Goal: Task Accomplishment & Management: Complete application form

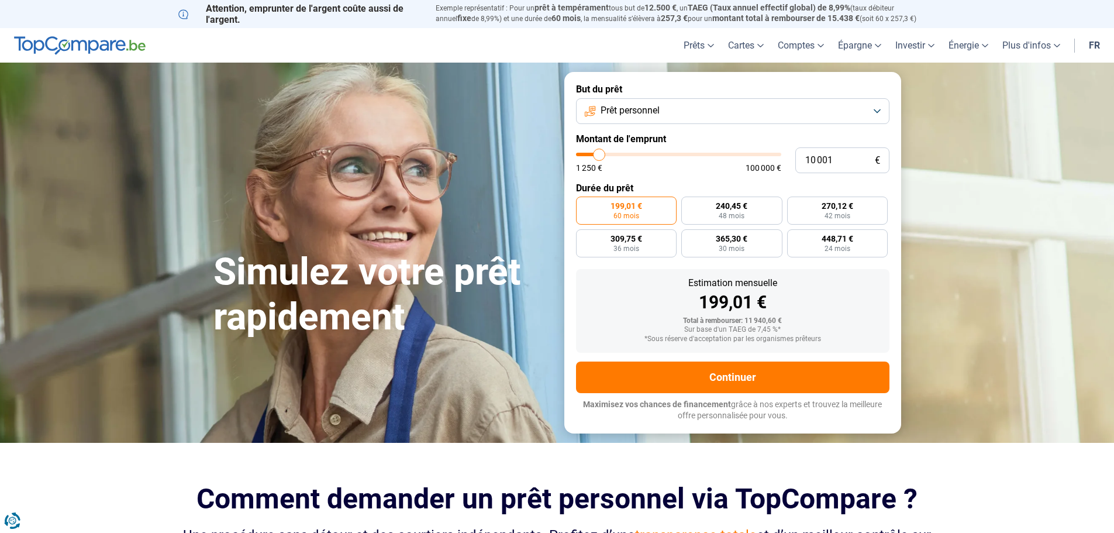
type input "11 000"
type input "11000"
type input "15 000"
type input "15000"
type input "19 000"
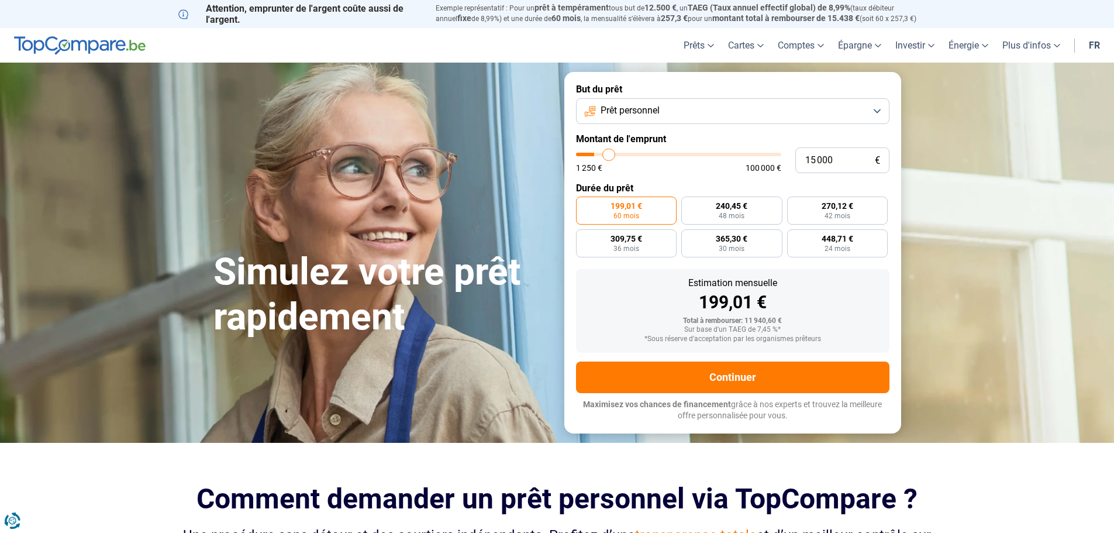
type input "19000"
type input "22 750"
type input "22750"
type input "25 000"
type input "25000"
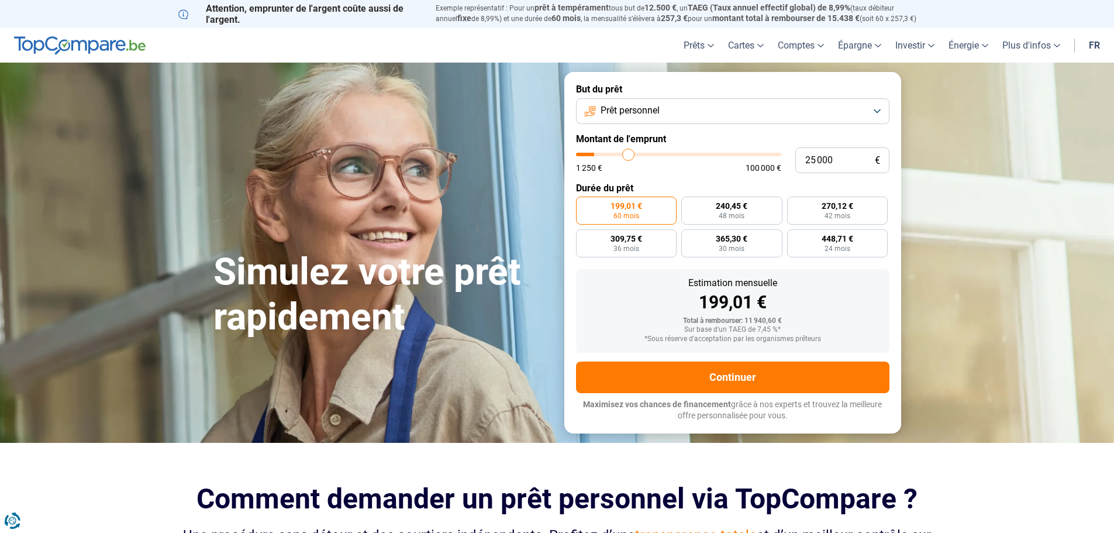
type input "27 750"
type input "27750"
type input "29 250"
type input "29250"
type input "30 750"
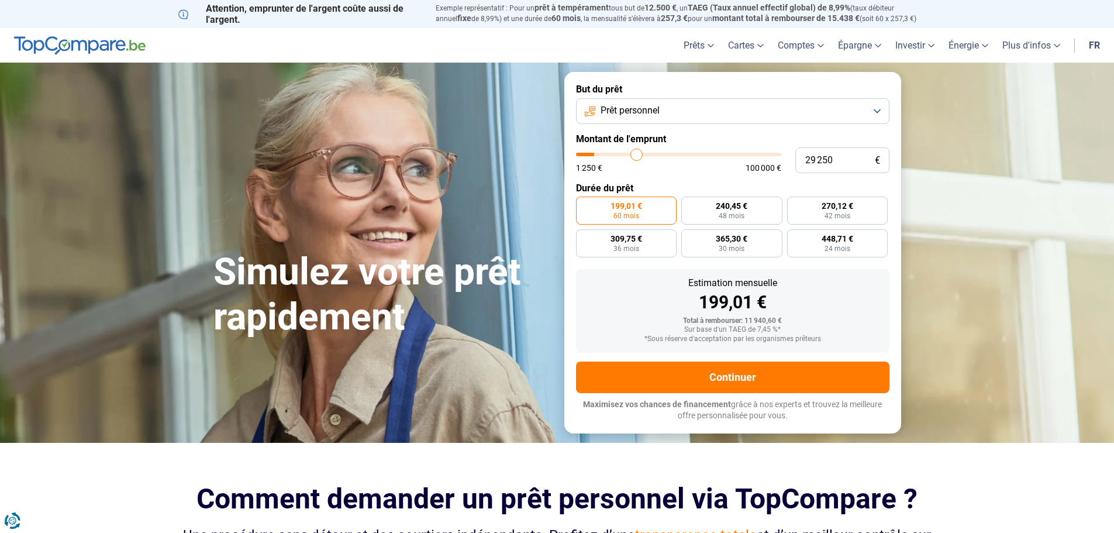
type input "30750"
type input "33 750"
type input "33750"
type input "40 750"
type input "40750"
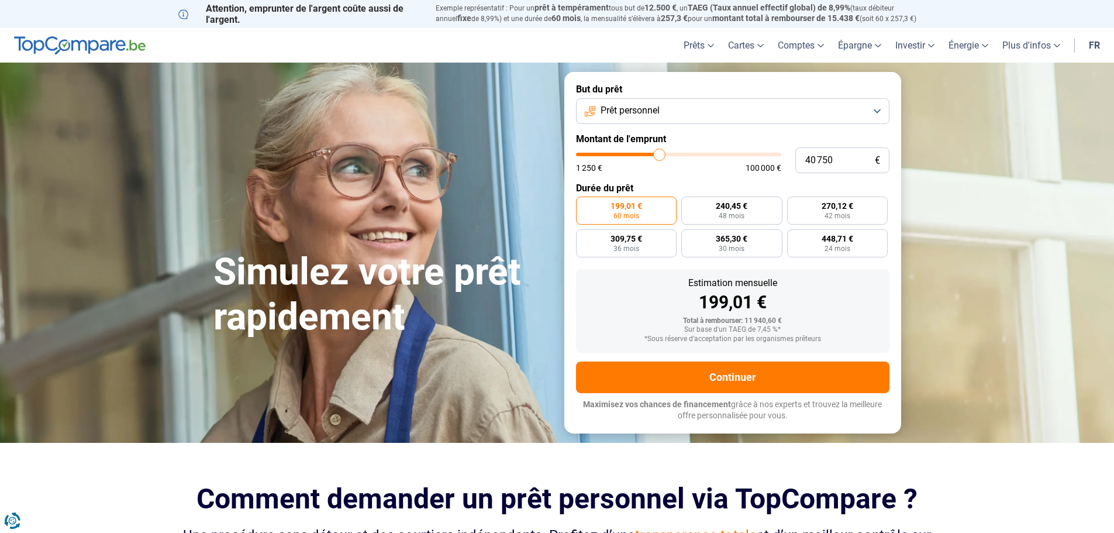
type input "53 500"
type input "53500"
type input "66 000"
type input "66000"
type input "72 500"
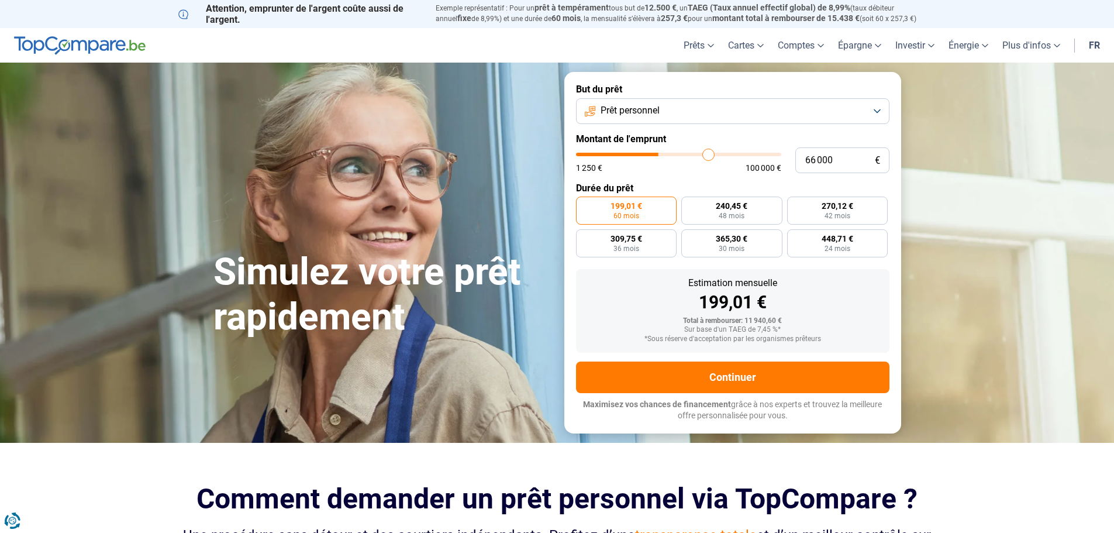
type input "72500"
type input "77 750"
type input "77750"
type input "81 500"
type input "81500"
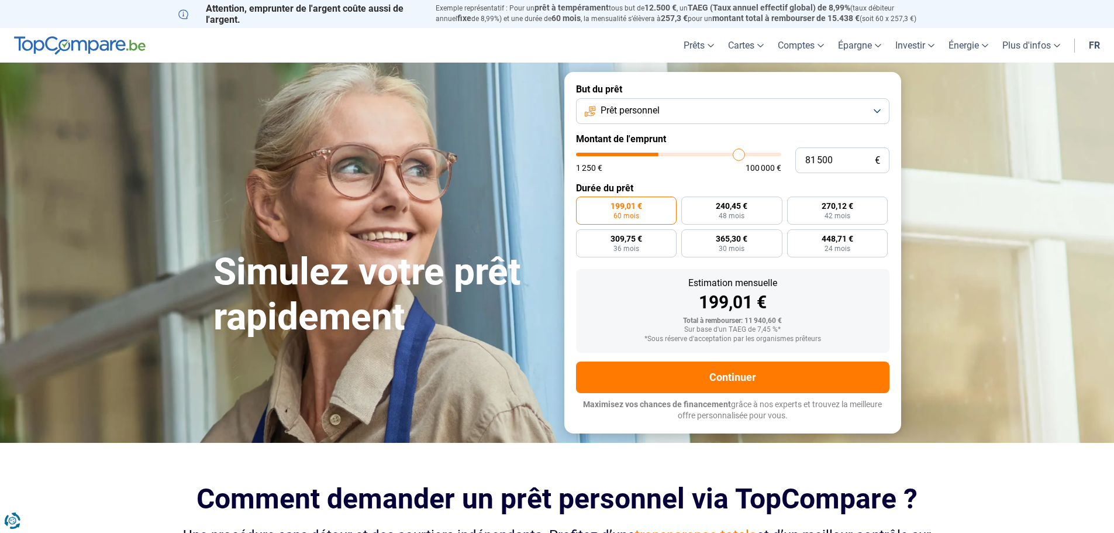
type input "83 000"
type input "83000"
type input "84 500"
type input "84500"
type input "86 000"
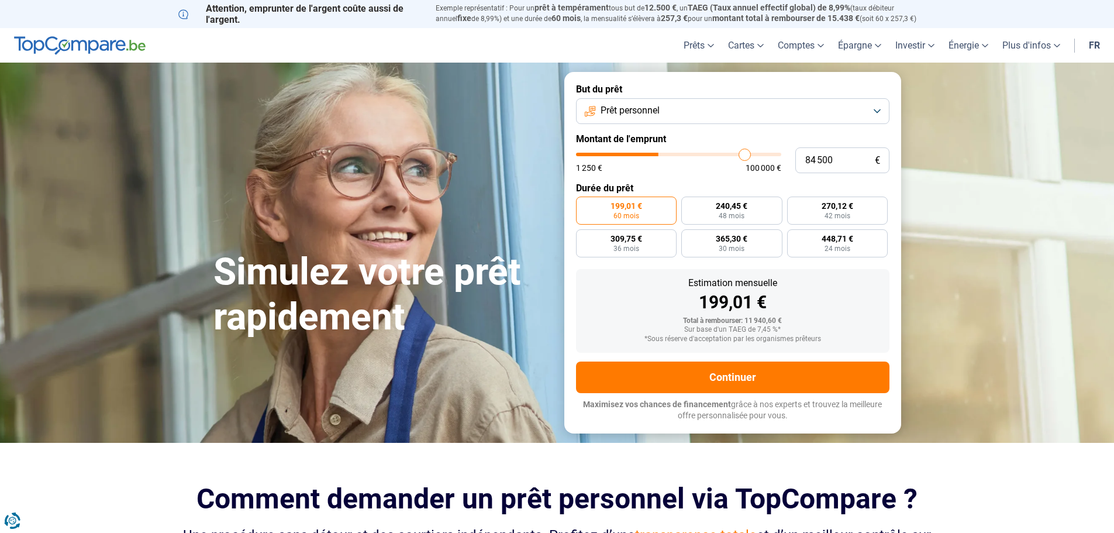
type input "86000"
type input "88 250"
type input "88250"
type input "90 000"
type input "90000"
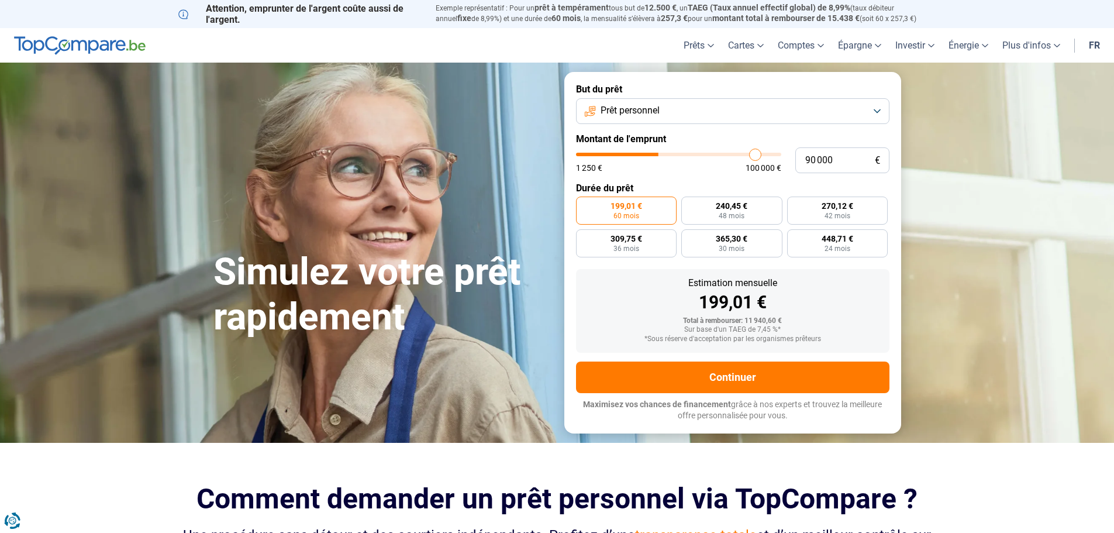
type input "91 500"
type input "91500"
type input "92 750"
type input "92750"
type input "93 500"
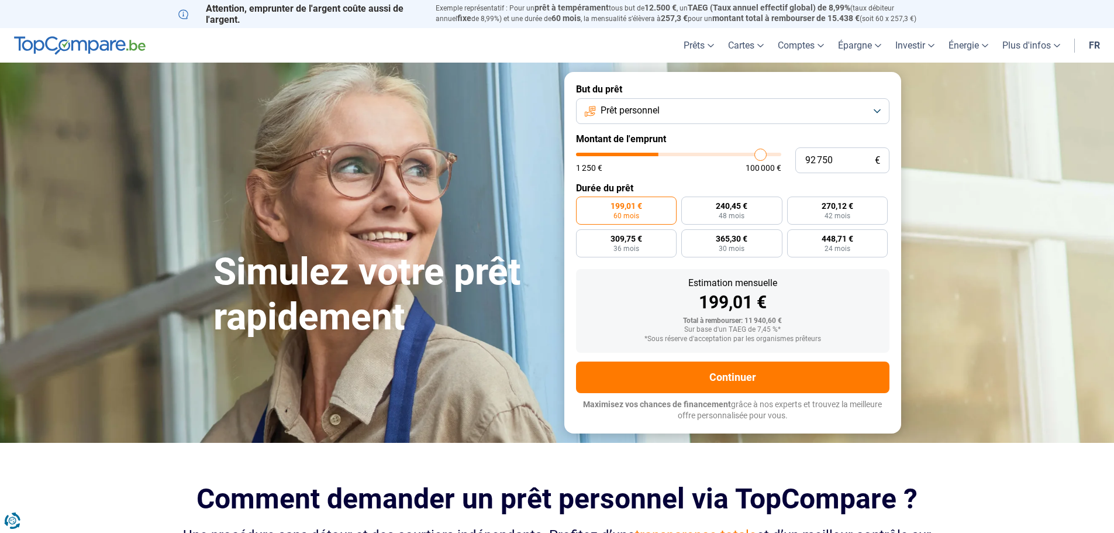
type input "93500"
type input "94 250"
type input "94250"
type input "94 500"
type input "94500"
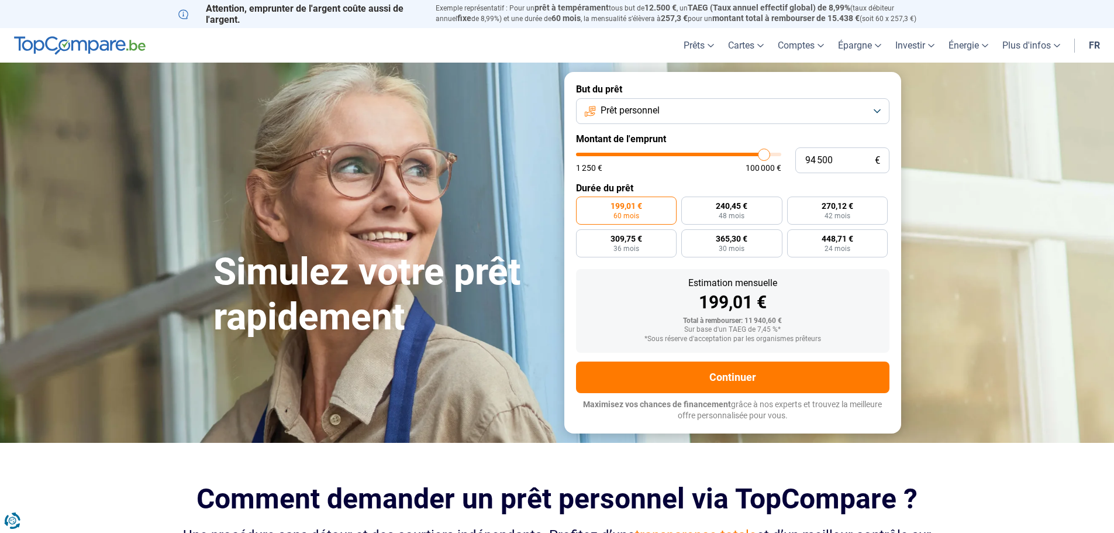
type input "94 750"
type input "94750"
type input "95 500"
type input "95500"
type input "97 000"
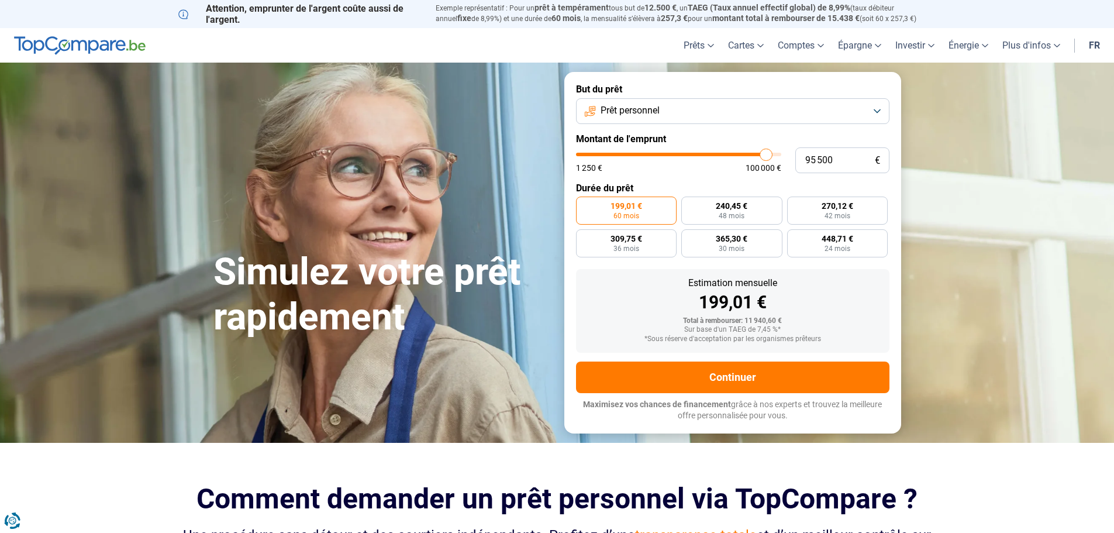
type input "97000"
type input "98 000"
type input "98000"
type input "99 000"
type input "99000"
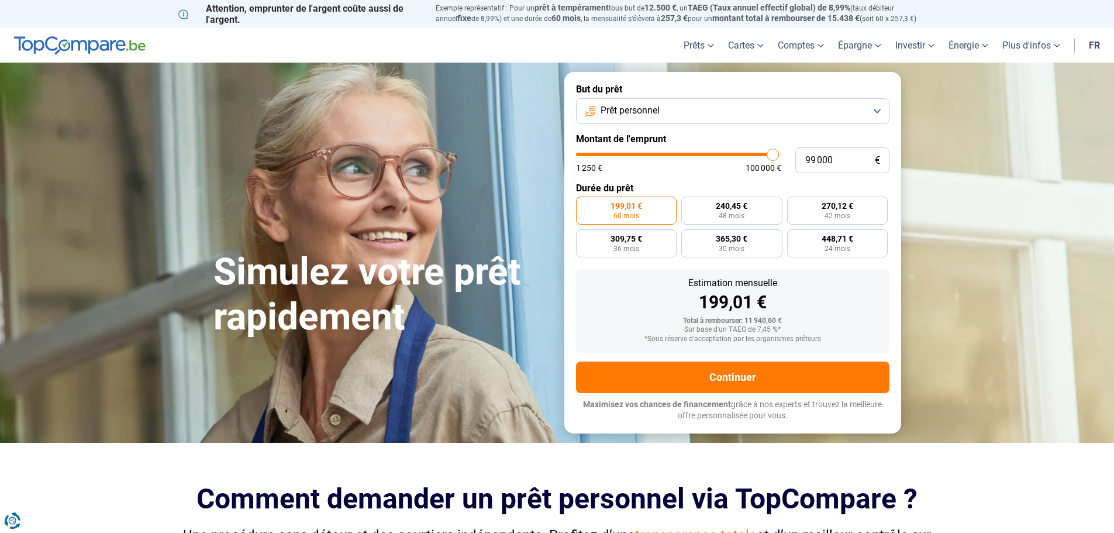
type input "100 000"
drag, startPoint x: 597, startPoint y: 153, endPoint x: 793, endPoint y: 167, distance: 196.5
type input "100000"
click at [782, 156] on input "range" at bounding box center [678, 155] width 205 height 4
radio input "false"
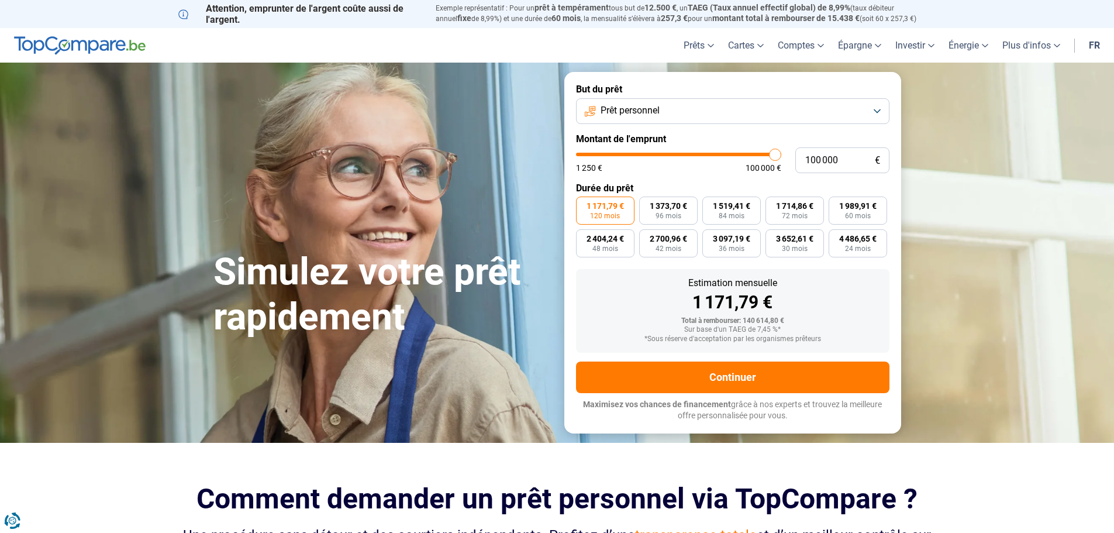
click at [880, 111] on button "Prêt personnel" at bounding box center [733, 111] width 314 height 26
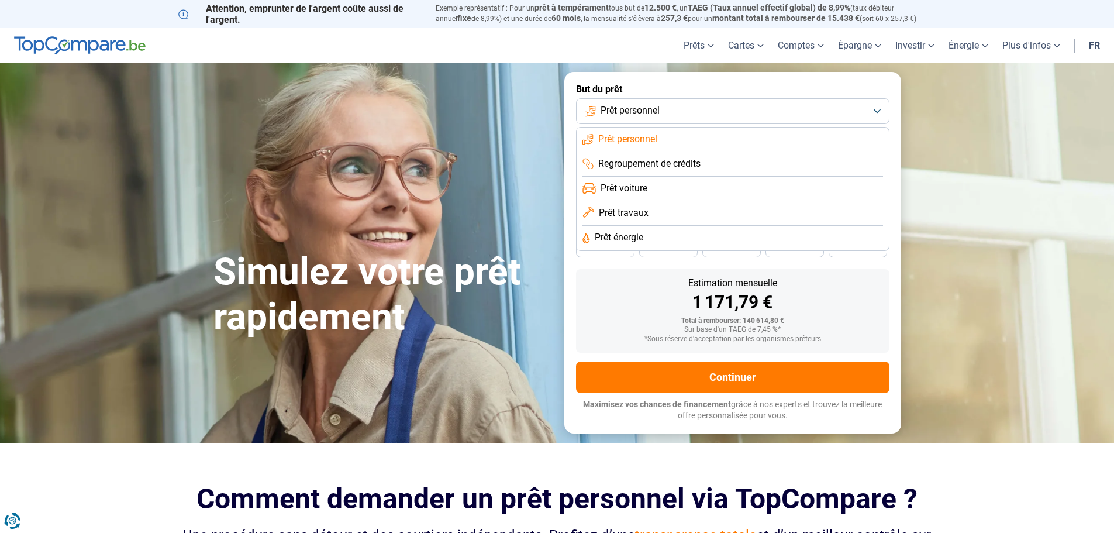
click at [642, 215] on span "Prêt travaux" at bounding box center [624, 213] width 50 height 13
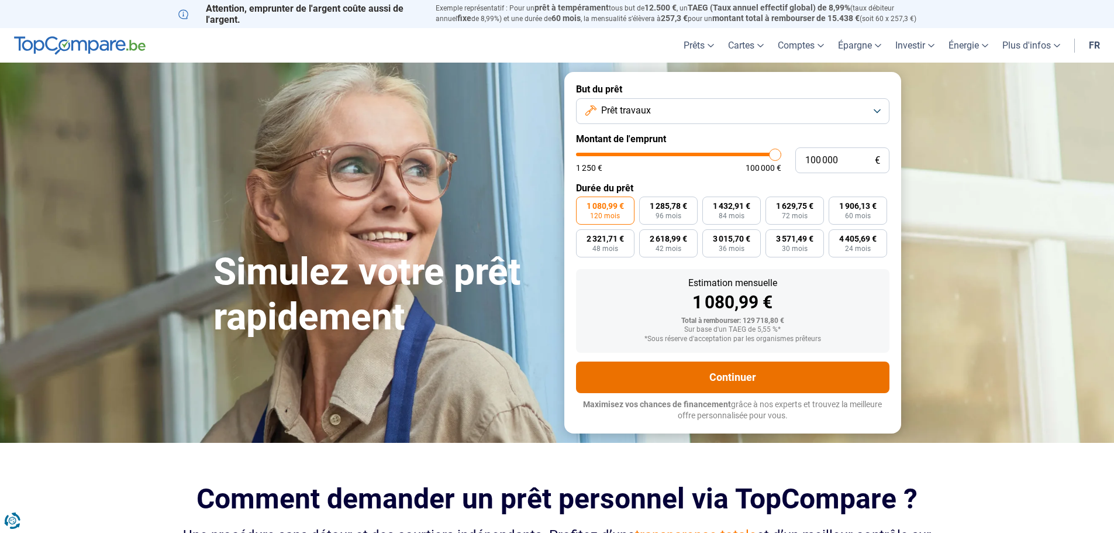
click at [738, 384] on button "Continuer" at bounding box center [733, 378] width 314 height 32
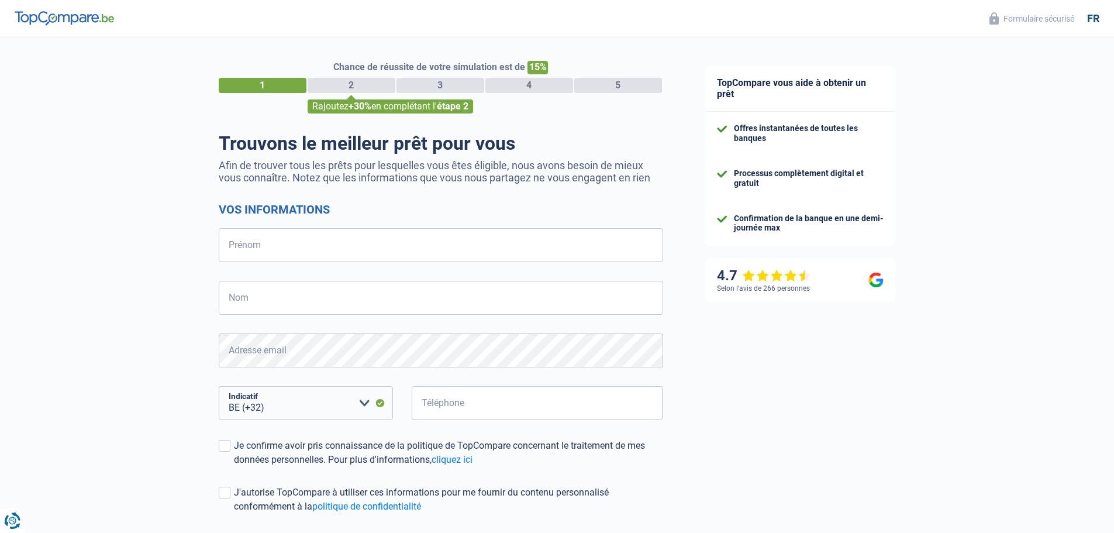
select select "32"
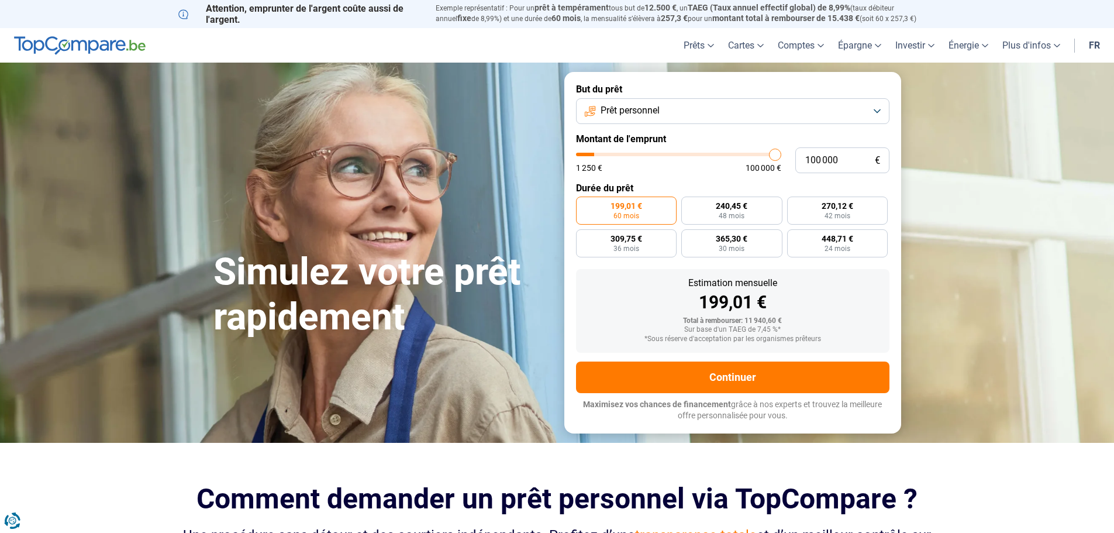
click at [771, 154] on input "range" at bounding box center [678, 155] width 205 height 4
type input "10 001"
type input "10000"
radio input "false"
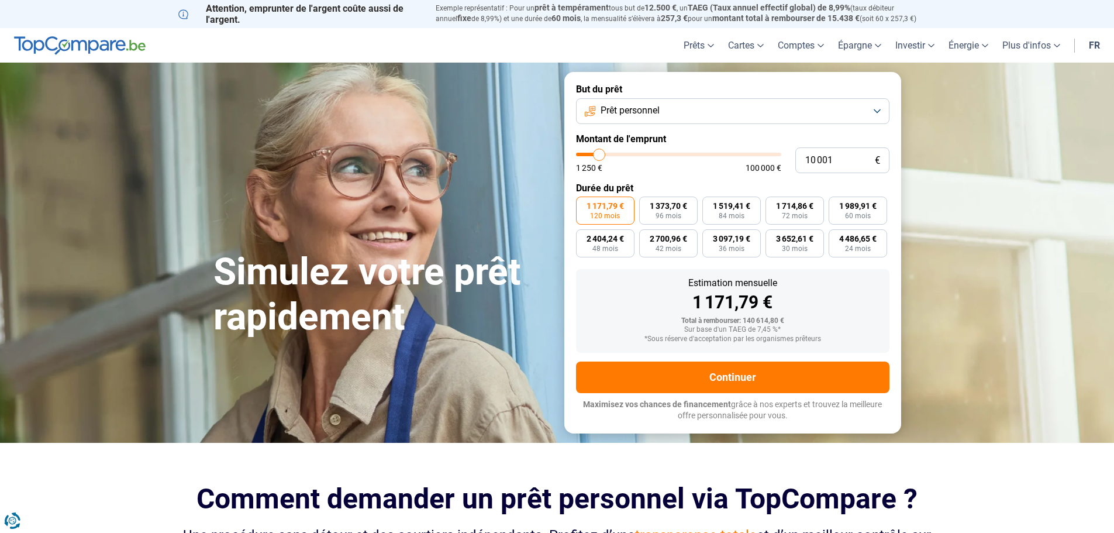
click at [879, 107] on button "Prêt personnel" at bounding box center [733, 111] width 314 height 26
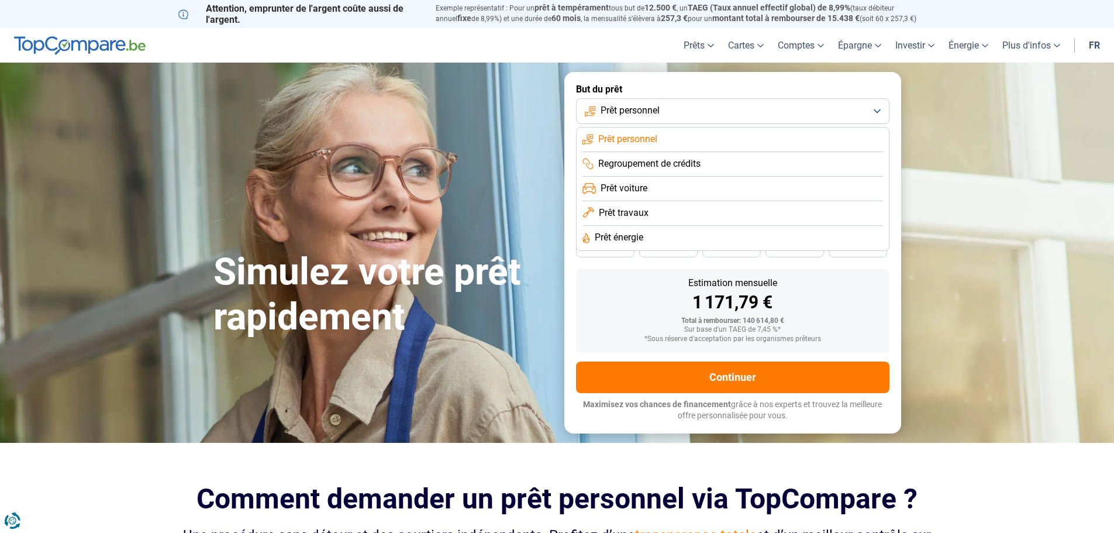
click at [638, 212] on span "Prêt travaux" at bounding box center [624, 213] width 50 height 13
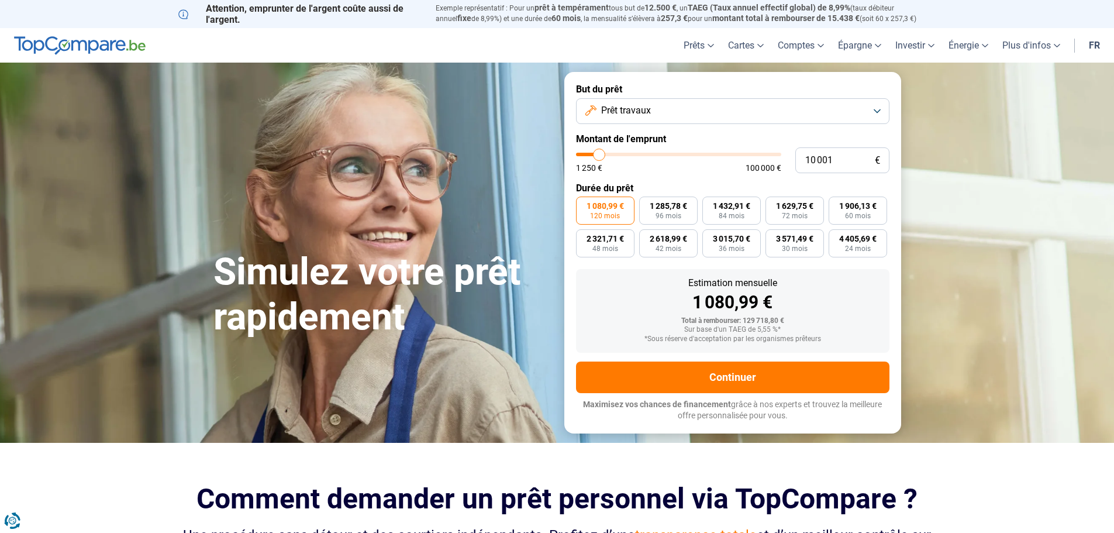
type input "14 250"
type input "14250"
type input "20 500"
type input "20500"
type input "25 000"
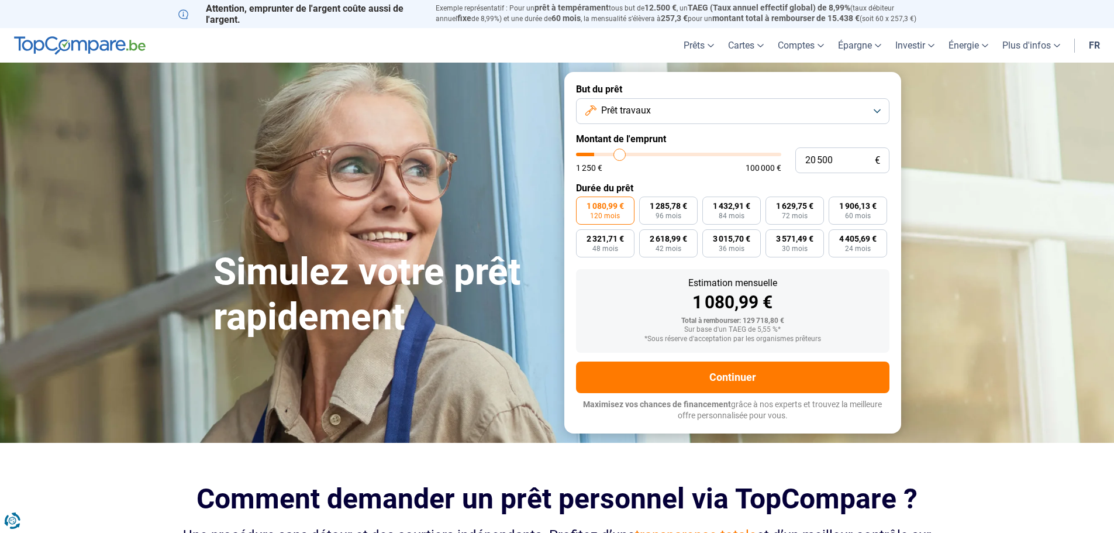
type input "25000"
type input "29 250"
type input "29250"
type input "34 750"
type input "34750"
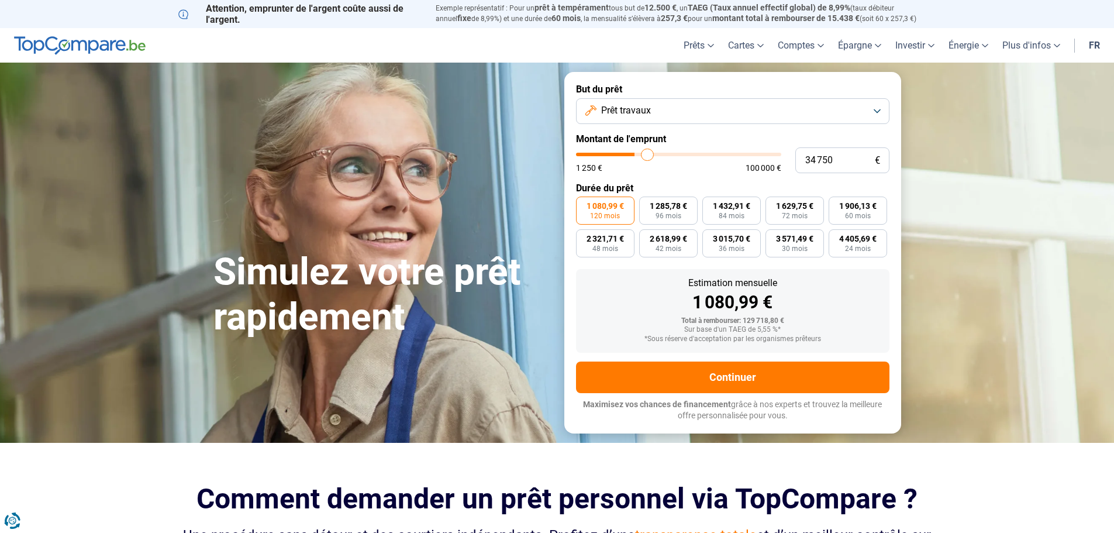
type input "38 000"
type input "38000"
type input "41 000"
type input "41000"
type input "45 500"
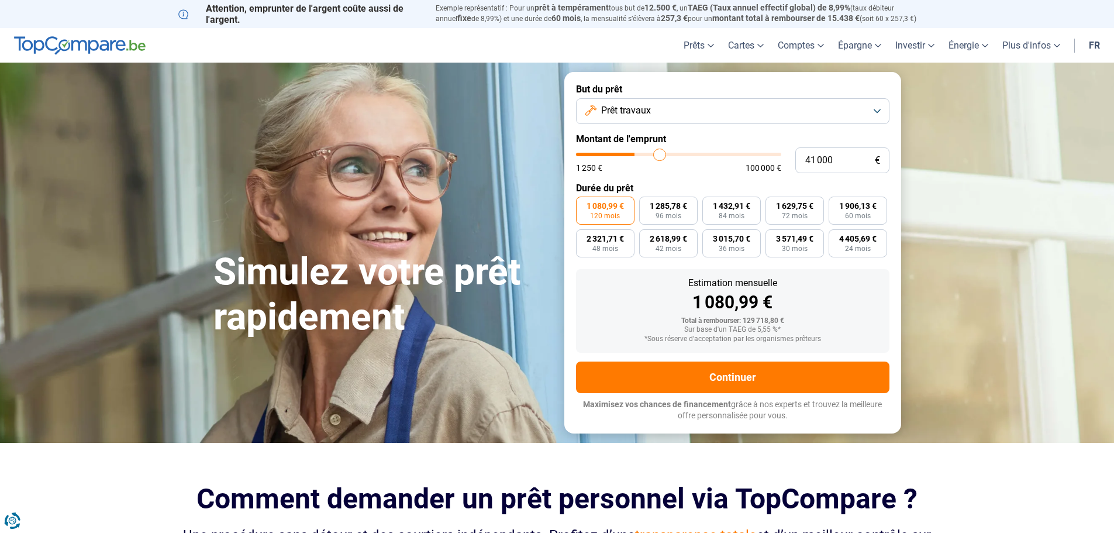
type input "45500"
type input "49 750"
type input "49750"
type input "52 500"
type input "52500"
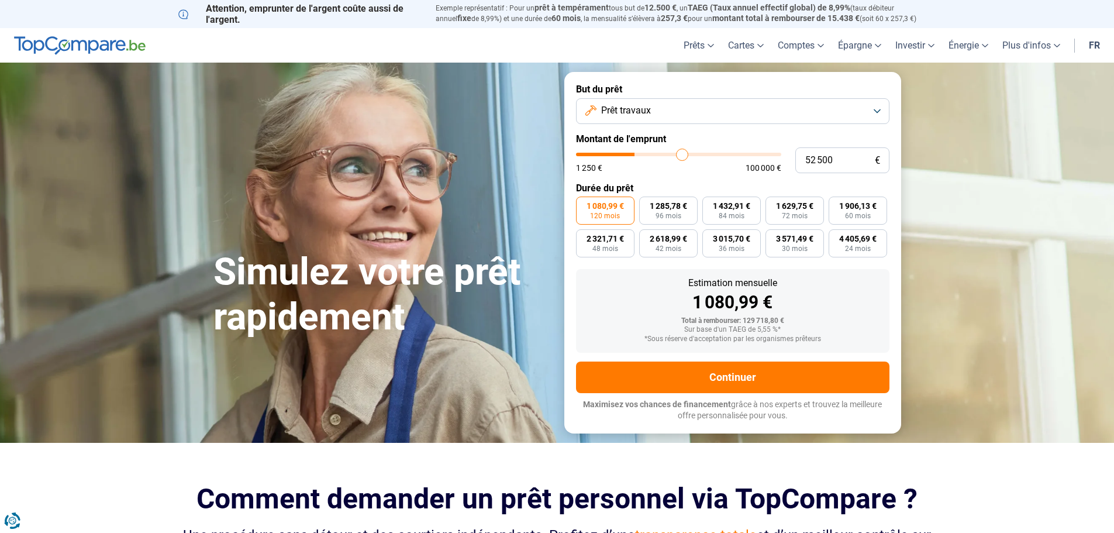
type input "54 500"
type input "54500"
type input "56 250"
type input "56250"
type input "57 500"
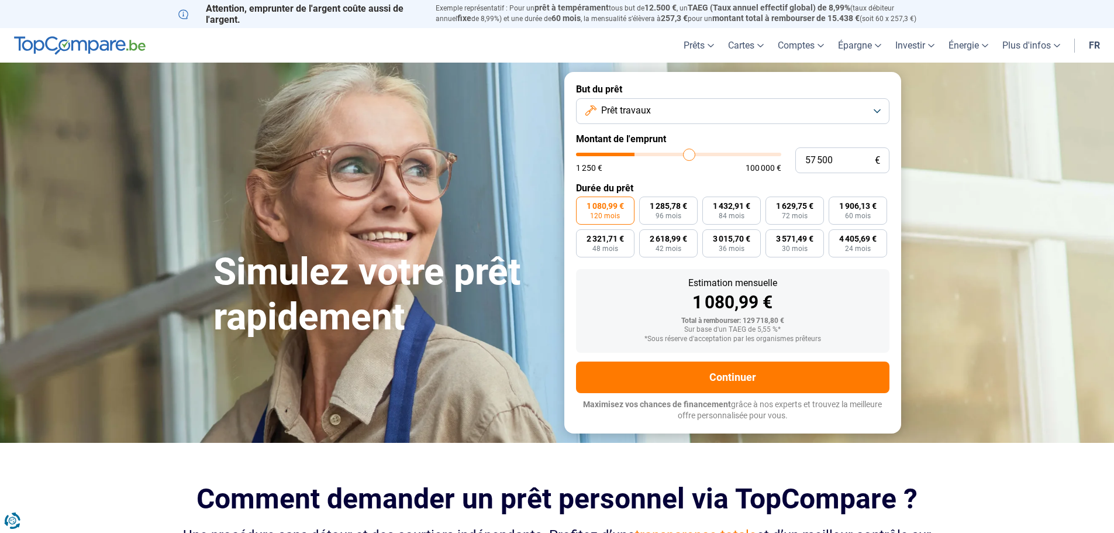
type input "57500"
type input "59 000"
type input "59000"
type input "62 000"
type input "62000"
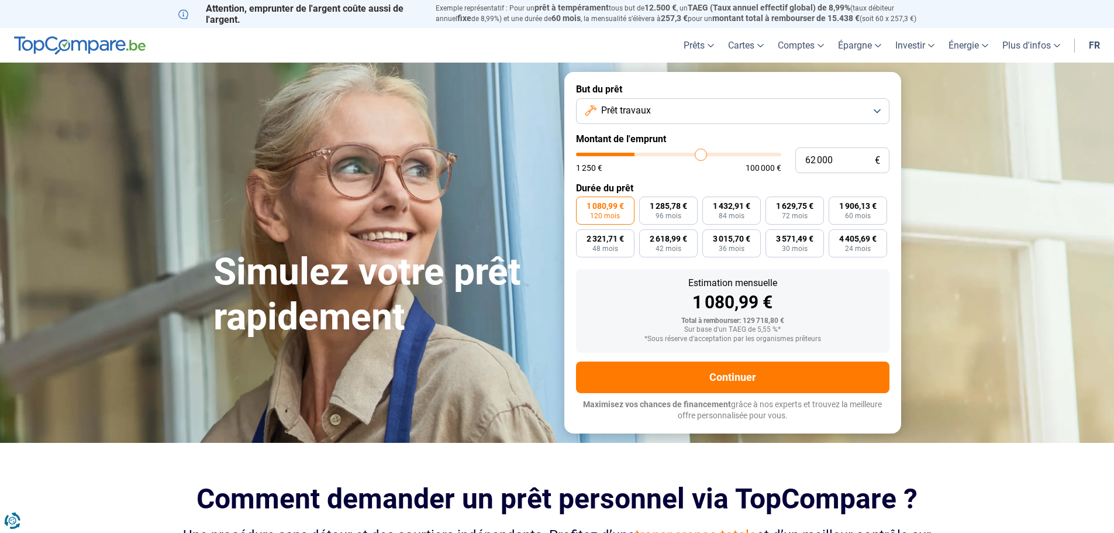
type input "67 500"
type input "67500"
type input "76 500"
type input "76500"
type input "82 250"
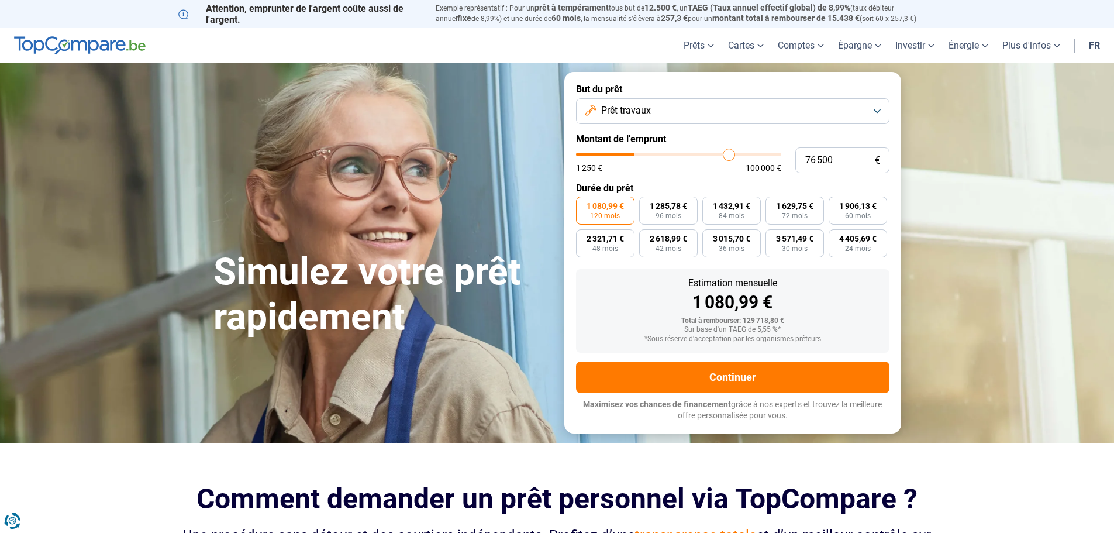
type input "82250"
type input "87 000"
type input "87000"
type input "92 500"
type input "92500"
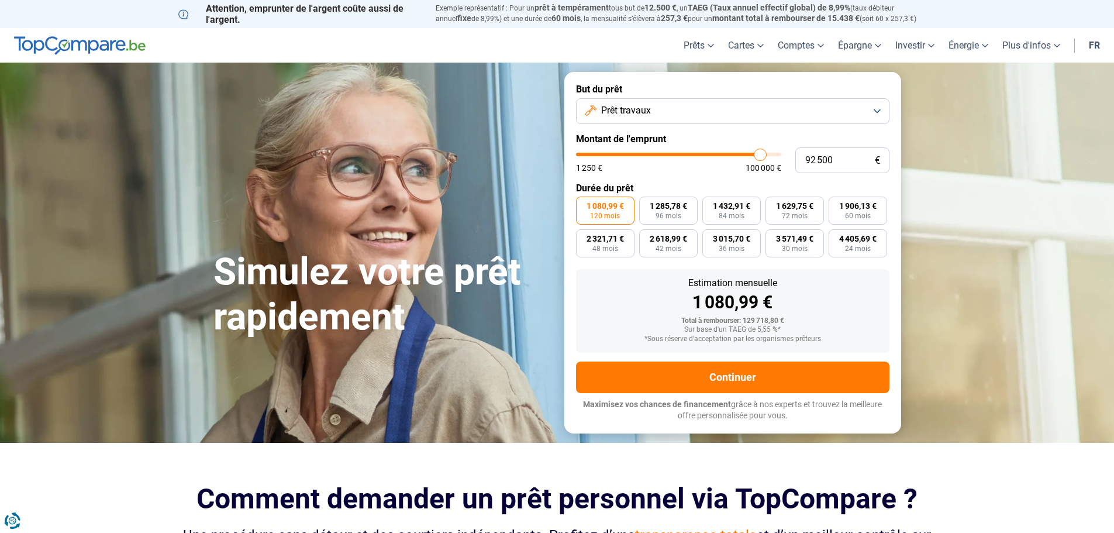
type input "96 000"
type input "96000"
type input "98 500"
type input "98500"
type input "100 000"
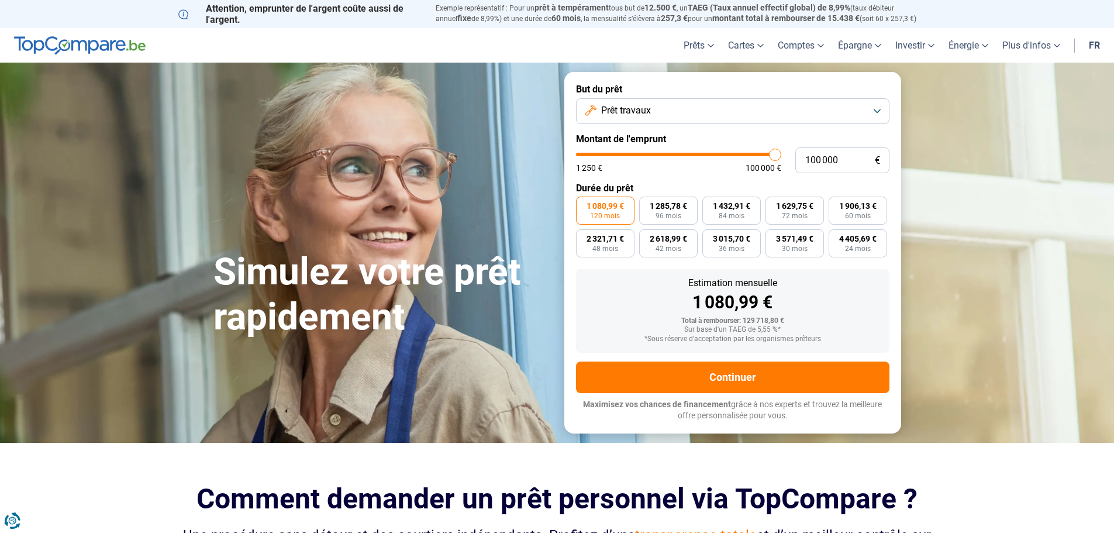
drag, startPoint x: 598, startPoint y: 156, endPoint x: 806, endPoint y: 167, distance: 207.4
type input "100000"
click at [782, 156] on input "range" at bounding box center [678, 155] width 205 height 4
click at [717, 181] on form "But du prêt Prêt travaux Montant de l'emprunt 100 000 € 1 250 € 100 000 € Durée…" at bounding box center [733, 252] width 337 height 361
click at [724, 121] on button "Prêt travaux" at bounding box center [733, 111] width 314 height 26
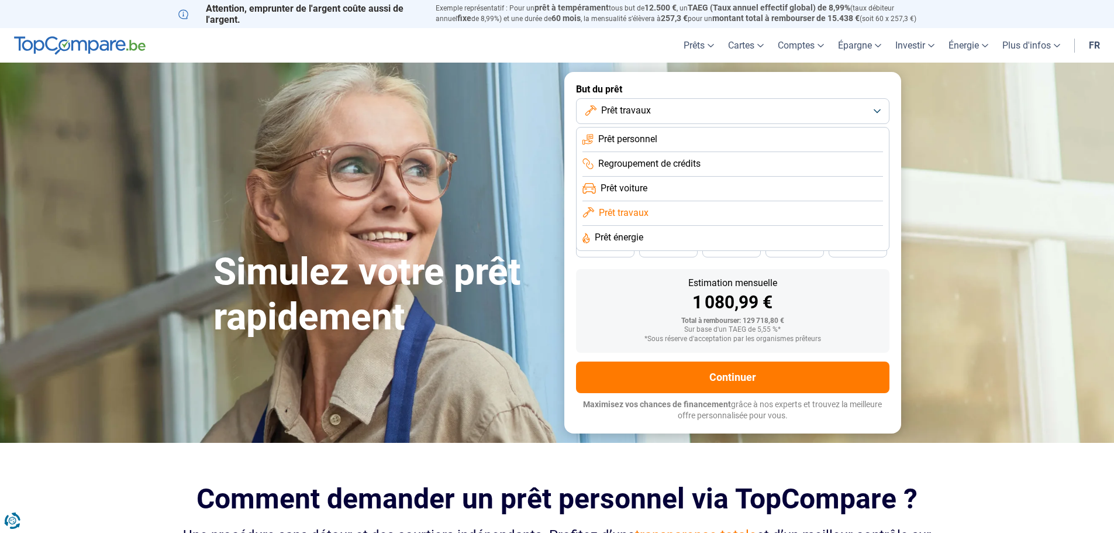
click at [675, 206] on li "Prêt travaux" at bounding box center [733, 213] width 301 height 25
